Goal: Task Accomplishment & Management: Manage account settings

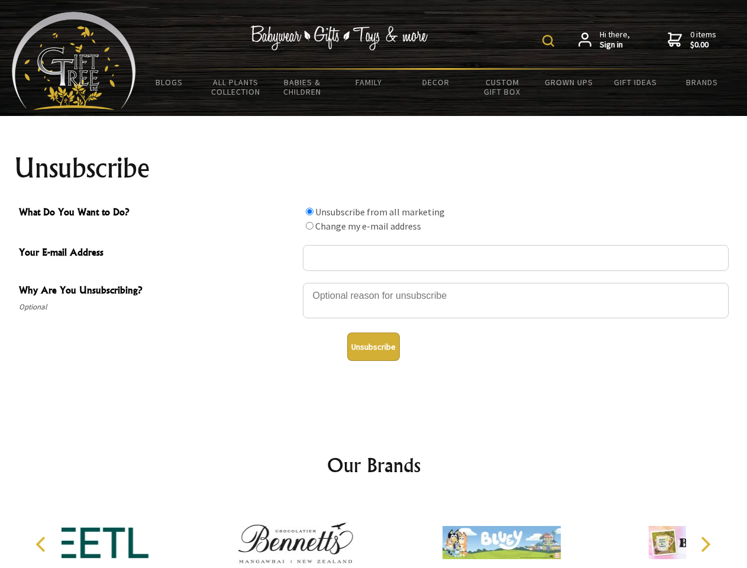
click at [550, 41] on img at bounding box center [549, 41] width 12 height 12
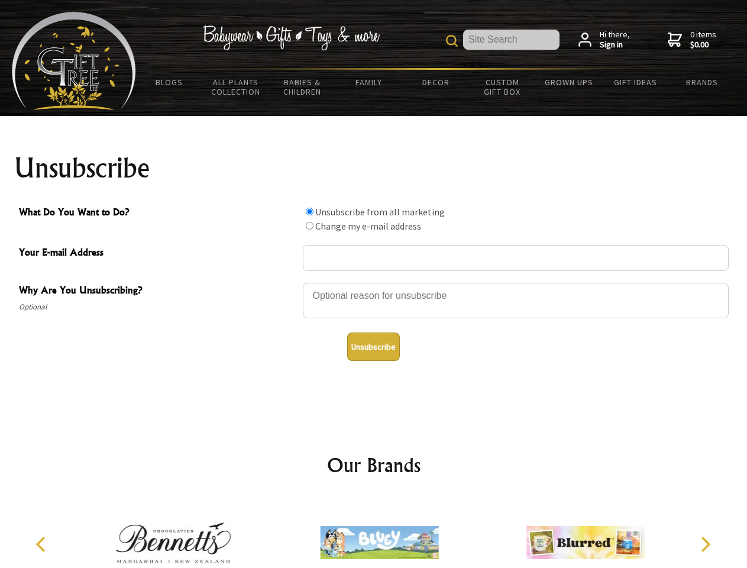
click at [374, 282] on div at bounding box center [516, 302] width 426 height 41
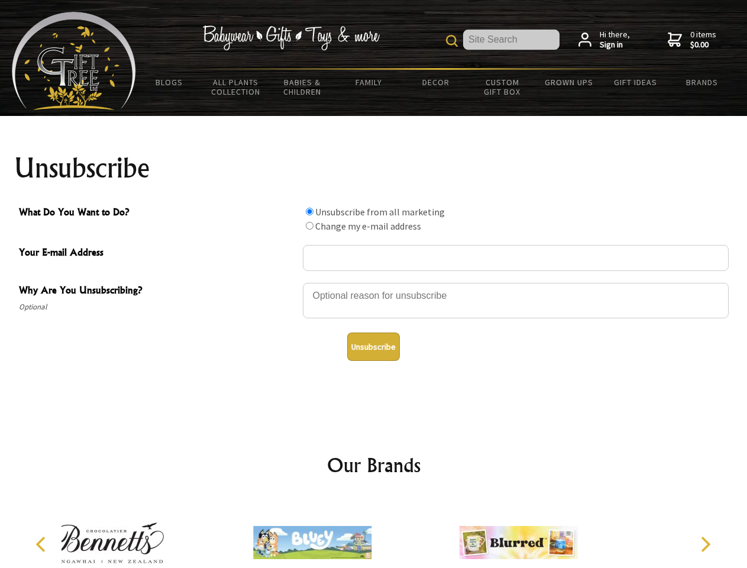
click at [309, 211] on input "What Do You Want to Do?" at bounding box center [310, 212] width 8 height 8
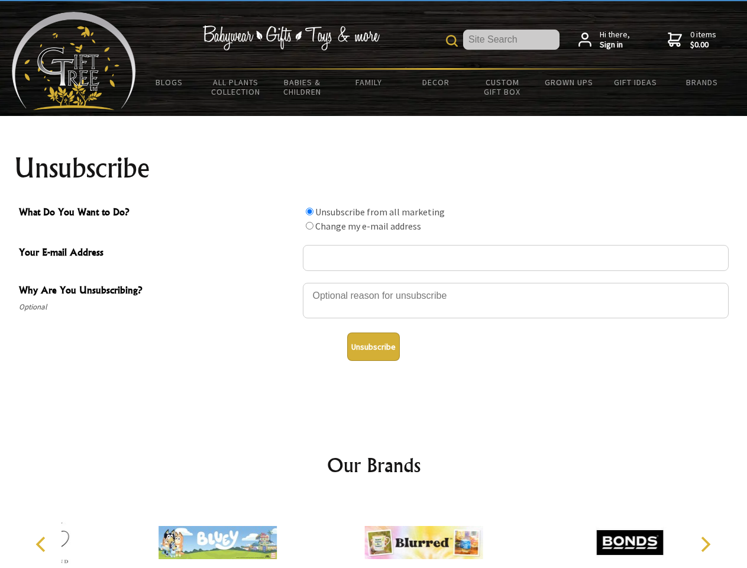
click at [309, 225] on input "What Do You Want to Do?" at bounding box center [310, 226] width 8 height 8
radio input "true"
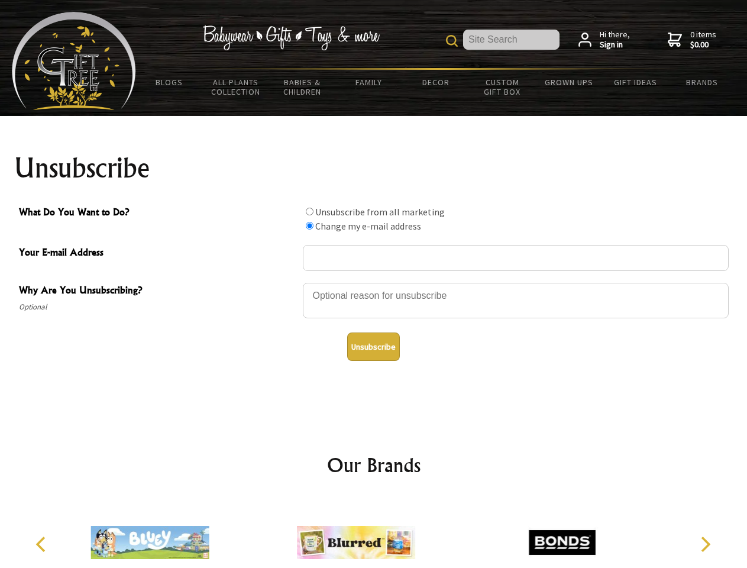
click at [373, 347] on button "Unsubscribe" at bounding box center [373, 347] width 53 height 28
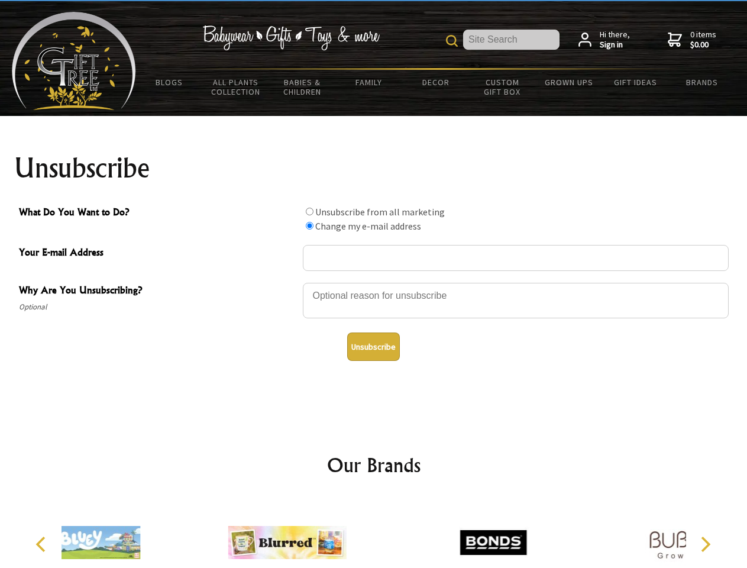
click at [43, 544] on icon "Previous" at bounding box center [41, 544] width 15 height 15
